Goal: Task Accomplishment & Management: Use online tool/utility

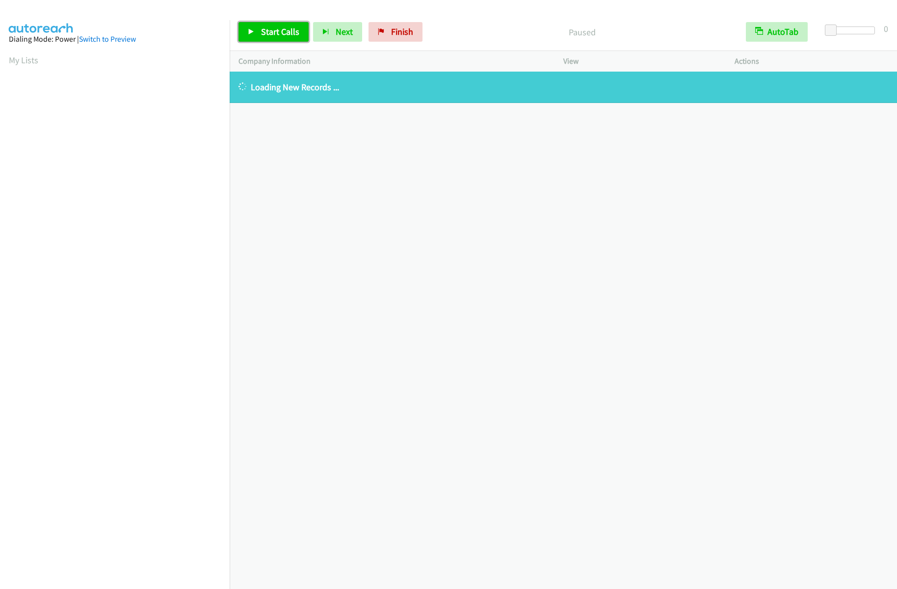
click at [281, 30] on span "Start Calls" at bounding box center [280, 31] width 38 height 11
drag, startPoint x: 375, startPoint y: 33, endPoint x: 486, endPoint y: 36, distance: 110.9
click at [375, 33] on span "Finish" at bounding box center [386, 31] width 22 height 11
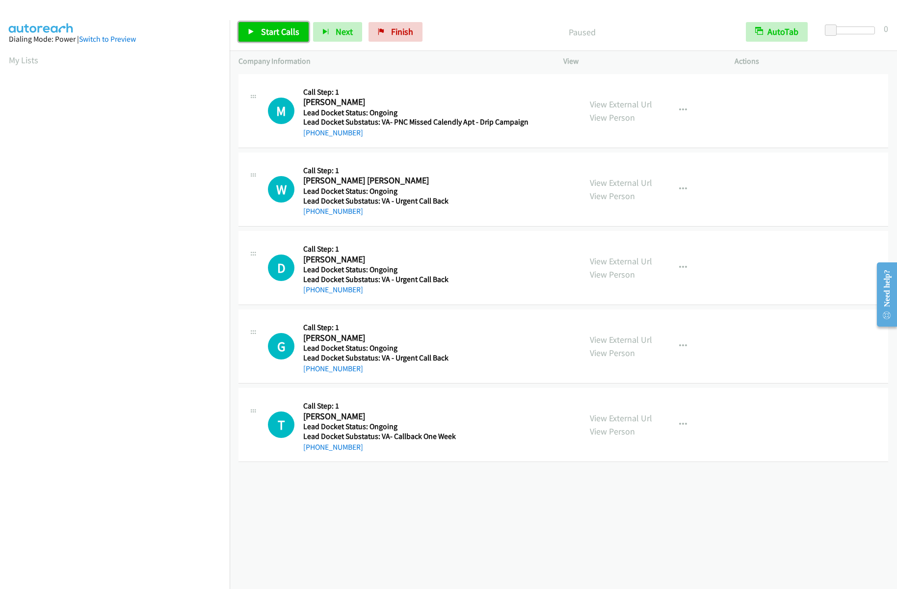
click at [272, 29] on span "Start Calls" at bounding box center [280, 31] width 38 height 11
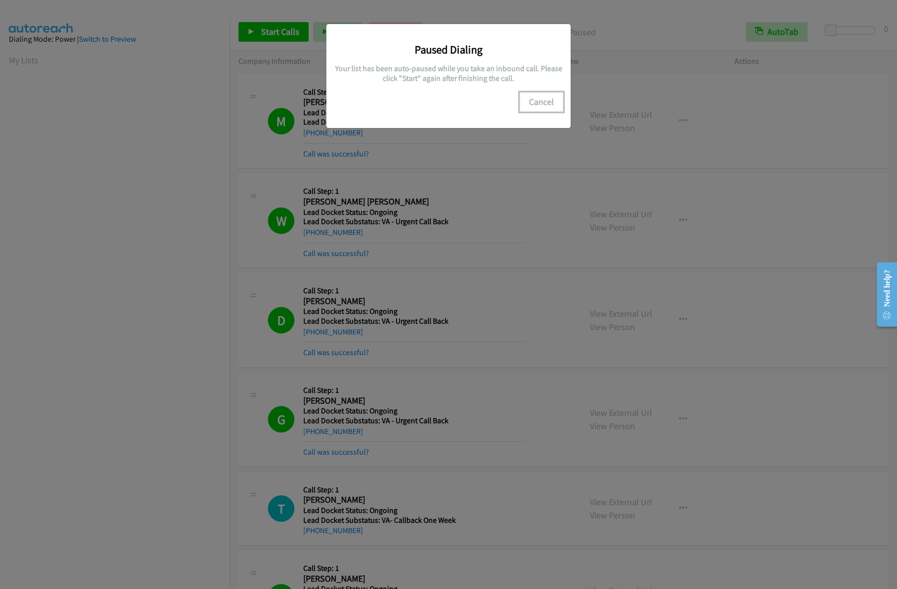
click at [553, 100] on button "Cancel" at bounding box center [542, 102] width 44 height 20
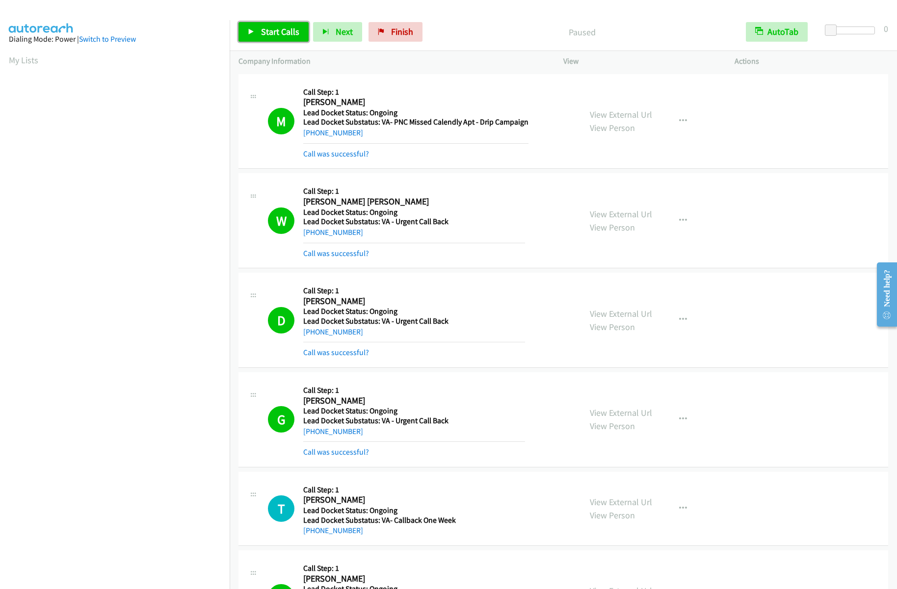
click at [263, 35] on span "Start Calls" at bounding box center [280, 31] width 38 height 11
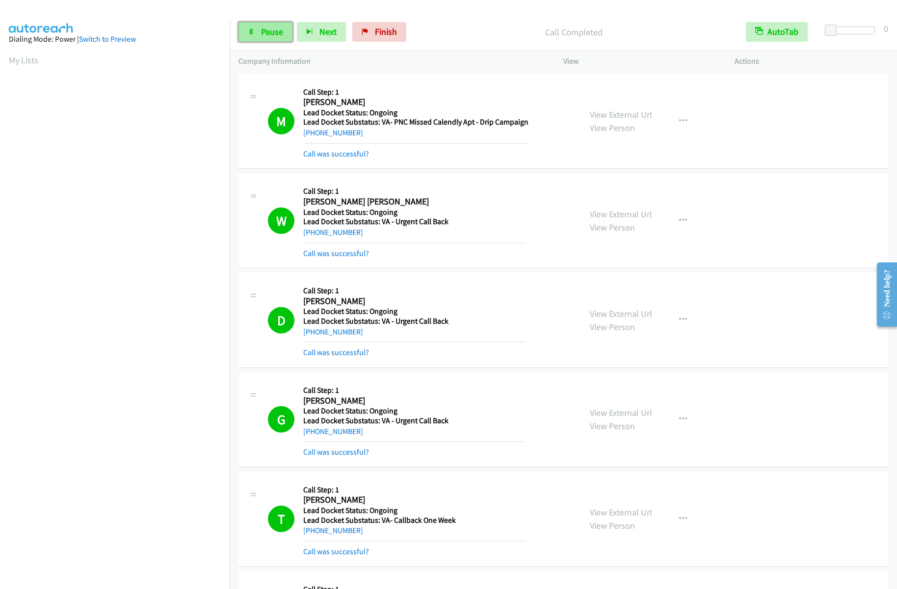
click at [281, 36] on span "Pause" at bounding box center [272, 31] width 22 height 11
click at [257, 35] on link "Start Calls" at bounding box center [273, 32] width 70 height 20
click at [269, 32] on span "Pause" at bounding box center [272, 31] width 22 height 11
click at [259, 32] on link "Start Calls" at bounding box center [273, 32] width 70 height 20
click at [265, 32] on span "Pause" at bounding box center [272, 31] width 22 height 11
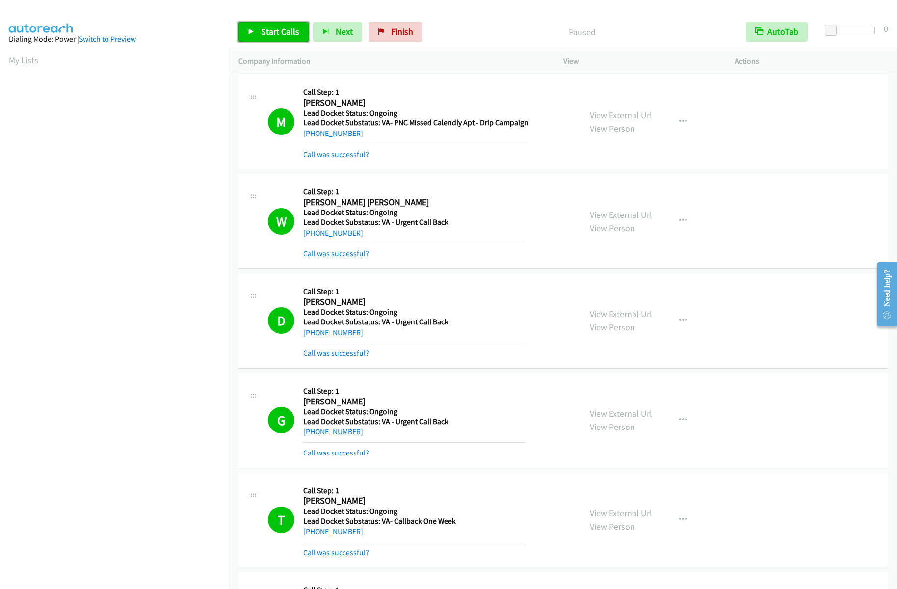
click at [265, 33] on span "Start Calls" at bounding box center [280, 31] width 38 height 11
click at [273, 42] on link "Pause" at bounding box center [265, 32] width 54 height 20
click at [273, 39] on link "Start Calls" at bounding box center [273, 32] width 70 height 20
click at [253, 29] on icon at bounding box center [251, 32] width 7 height 7
click at [270, 32] on span "Start Calls" at bounding box center [280, 31] width 38 height 11
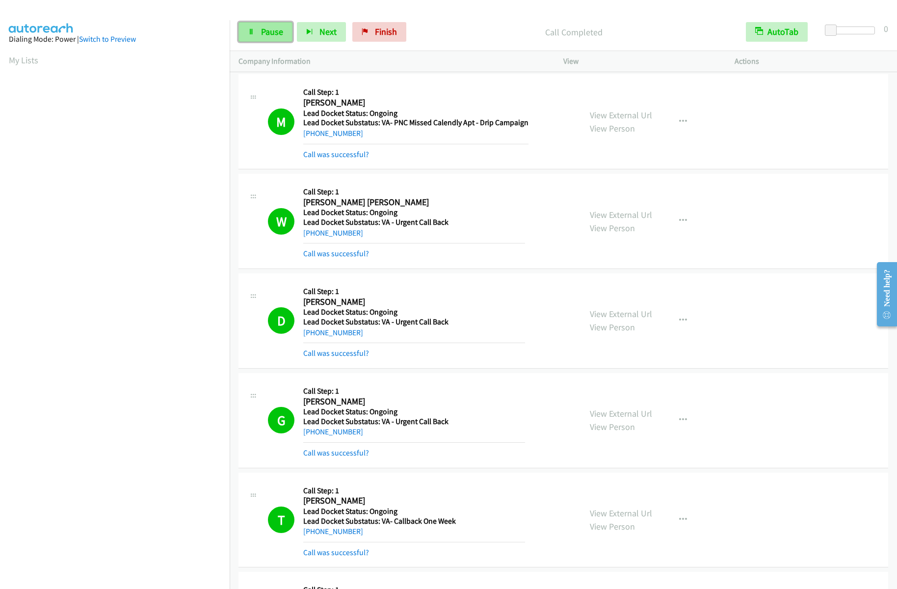
click at [268, 27] on span "Pause" at bounding box center [272, 31] width 22 height 11
